Goal: Download file/media

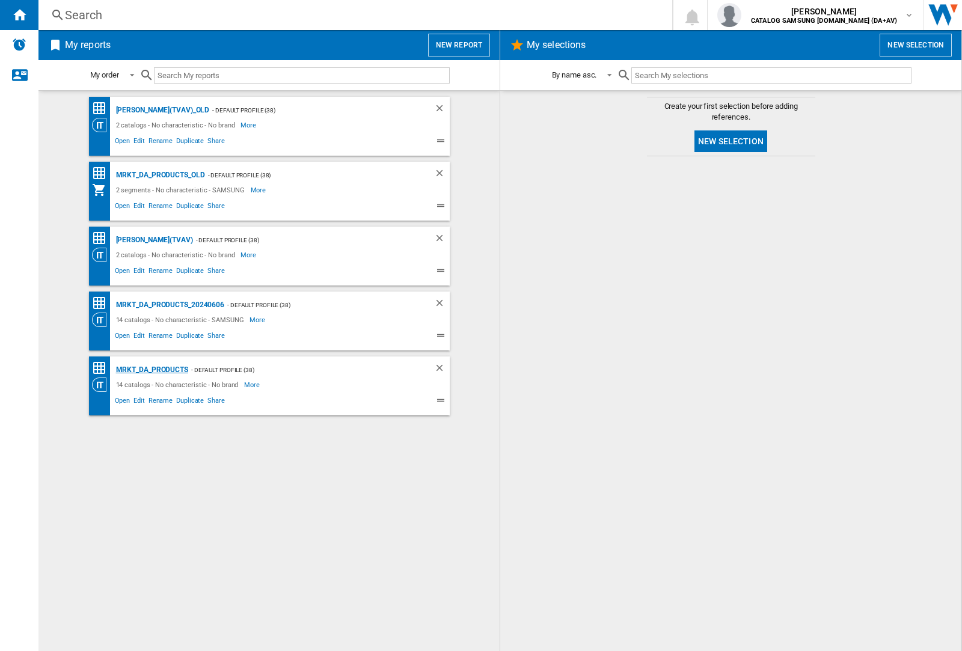
click at [151, 370] on div "MRKT_DA_PRODUCTS" at bounding box center [150, 369] width 75 height 15
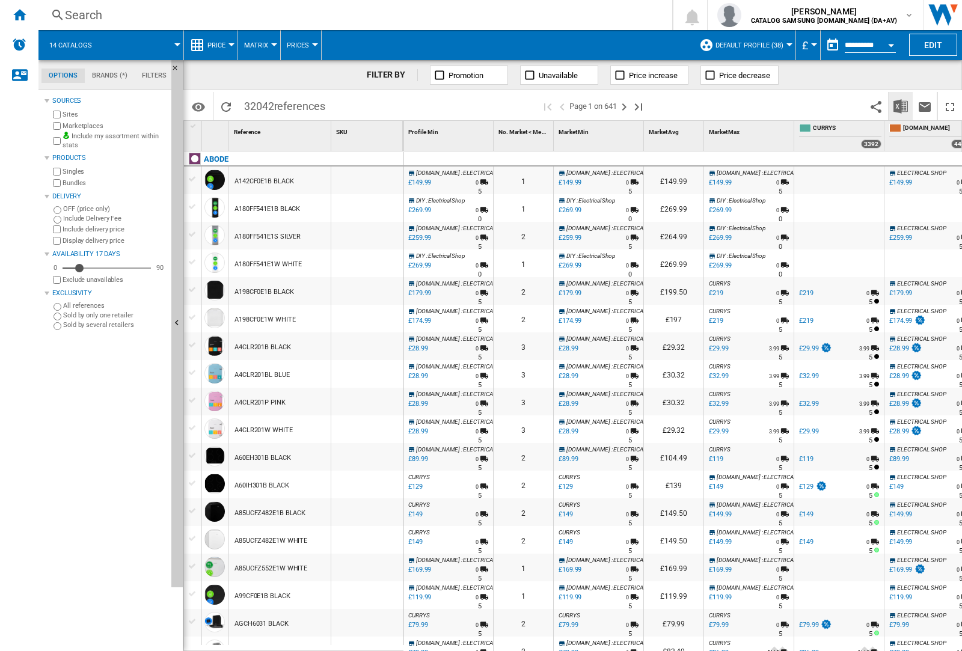
click at [900, 105] on img "Download in Excel" at bounding box center [900, 106] width 14 height 14
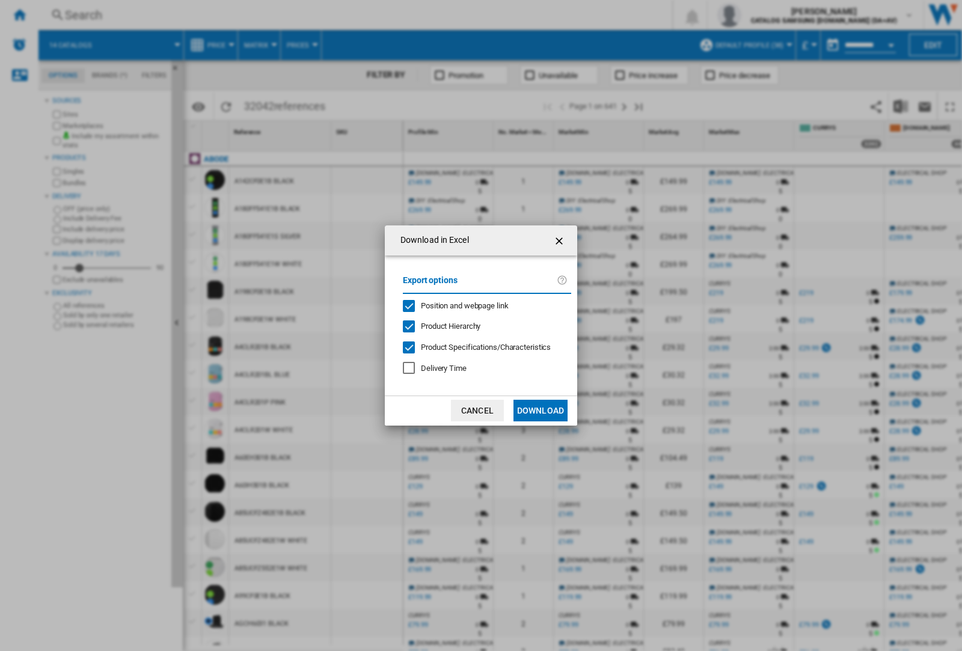
click at [457, 305] on span "Position and webpage link" at bounding box center [465, 305] width 88 height 9
click at [540, 411] on button "Download" at bounding box center [540, 411] width 54 height 22
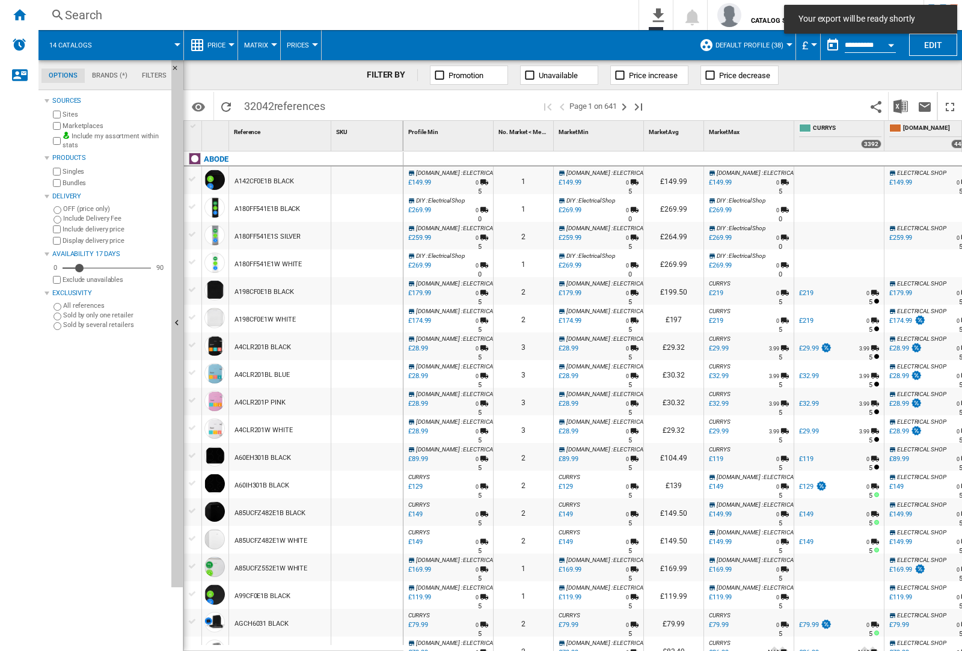
click at [374, 206] on div at bounding box center [367, 208] width 72 height 28
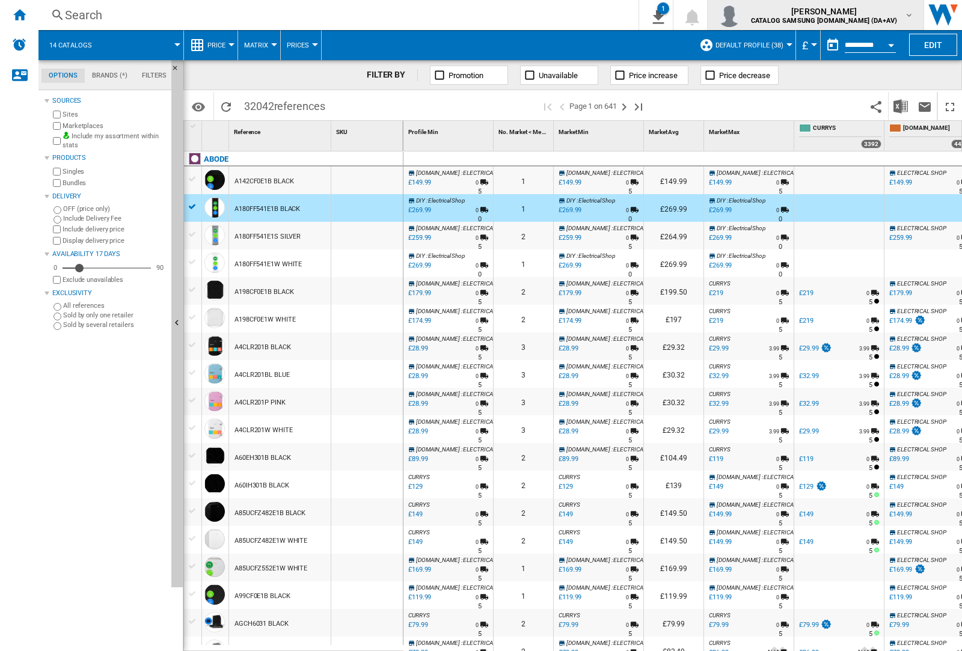
click at [741, 15] on img "button" at bounding box center [729, 15] width 24 height 24
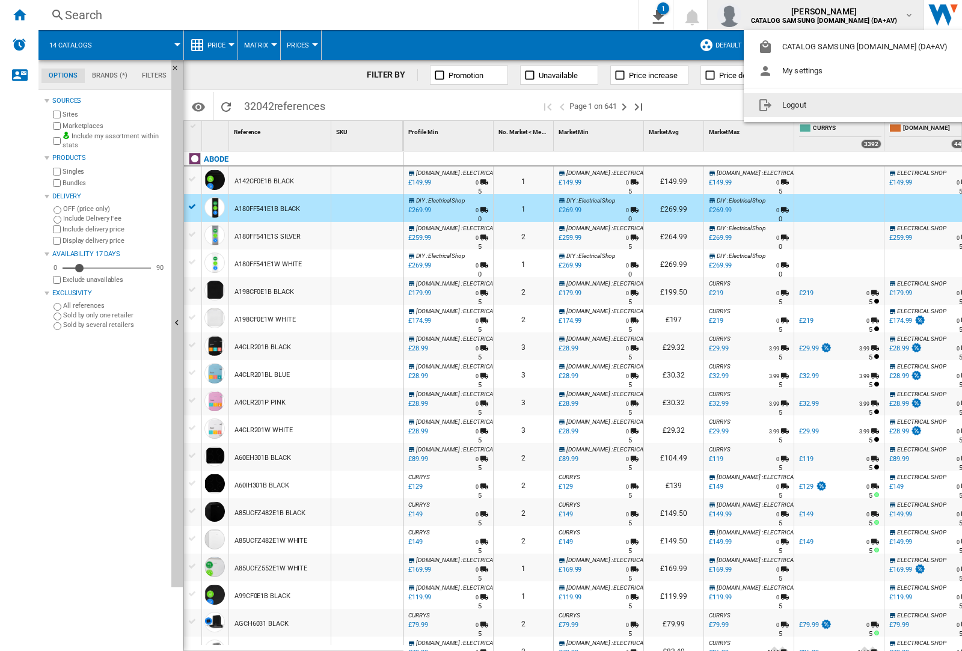
click at [836, 105] on button "Logout" at bounding box center [854, 105] width 223 height 24
